Goal: Find specific page/section: Find specific page/section

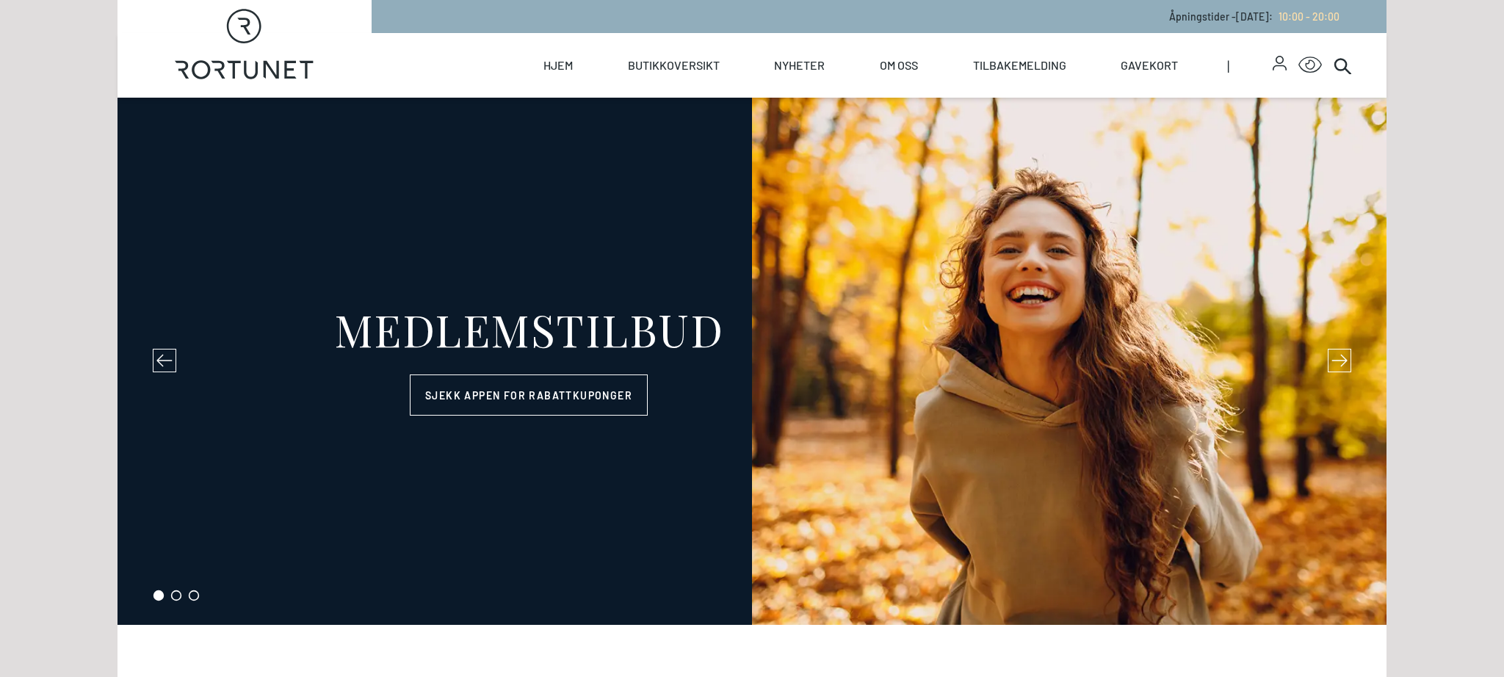
select select "NO"
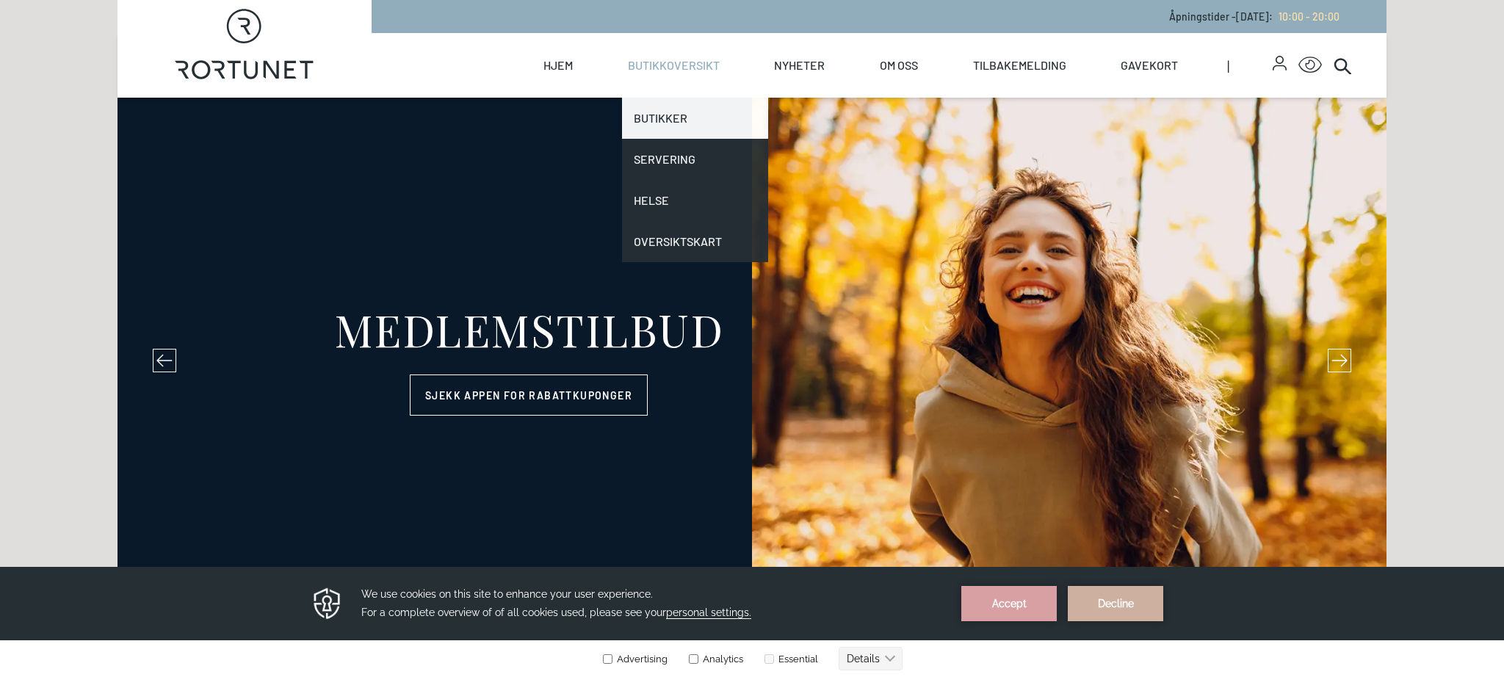
click at [662, 120] on link "Butikker" at bounding box center [695, 118] width 147 height 41
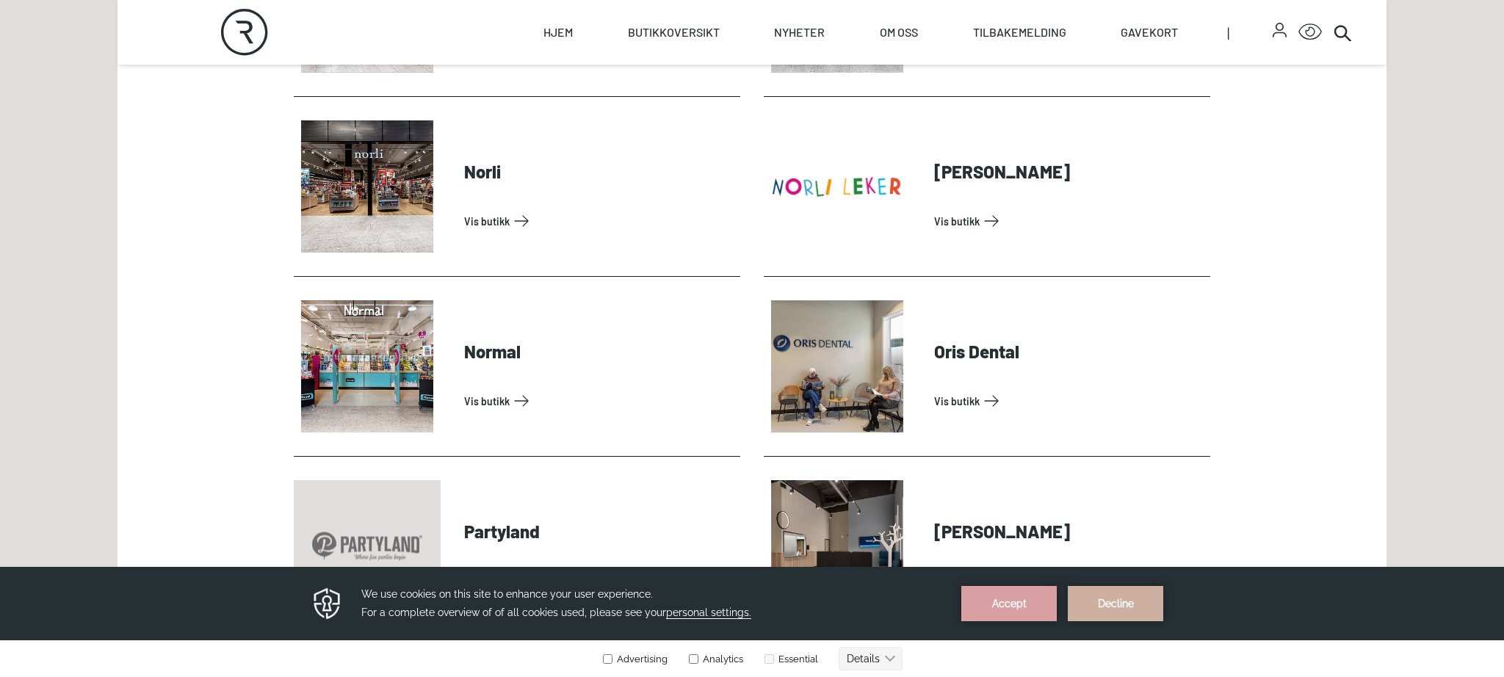
scroll to position [3048, 0]
click at [464, 210] on link "Vis butikk" at bounding box center [599, 221] width 270 height 23
